Goal: Task Accomplishment & Management: Manage account settings

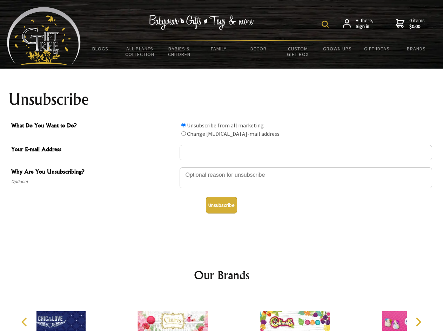
click at [326, 24] on img at bounding box center [324, 24] width 7 height 7
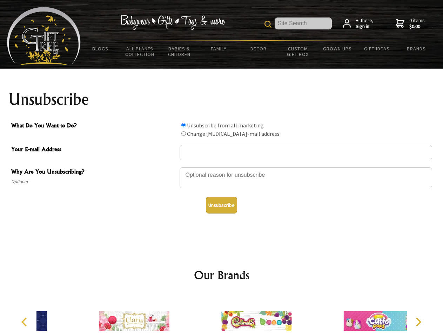
click at [221, 167] on div at bounding box center [305, 179] width 252 height 25
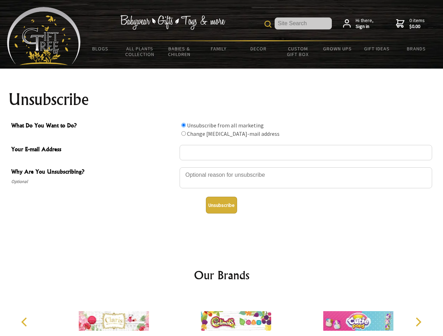
click at [183, 125] on input "What Do You Want to Do?" at bounding box center [183, 125] width 5 height 5
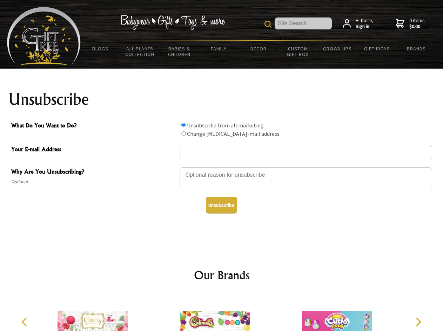
click at [183, 134] on input "What Do You Want to Do?" at bounding box center [183, 133] width 5 height 5
radio input "true"
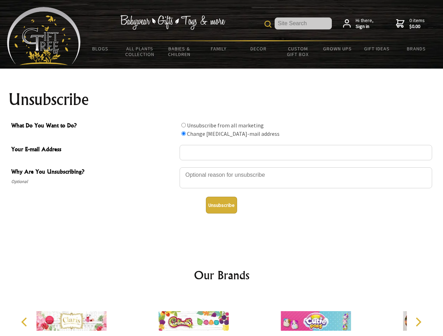
click at [221, 205] on button "Unsubscribe" at bounding box center [221, 205] width 31 height 17
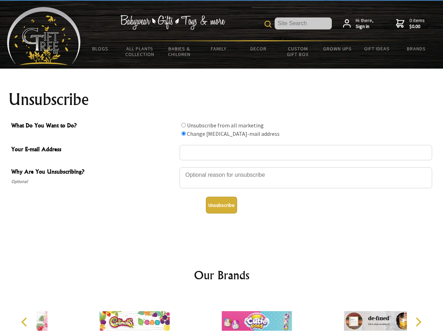
click at [221, 316] on img at bounding box center [256, 321] width 70 height 53
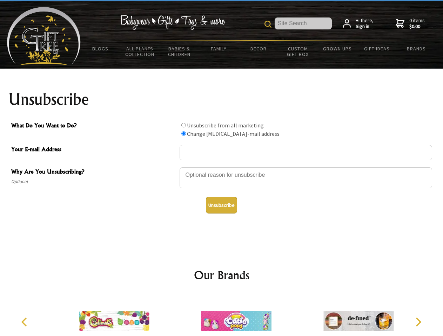
click at [25, 322] on icon "Previous" at bounding box center [24, 322] width 9 height 9
click at [418, 322] on icon "Next" at bounding box center [417, 322] width 9 height 9
